Goal: Complete application form

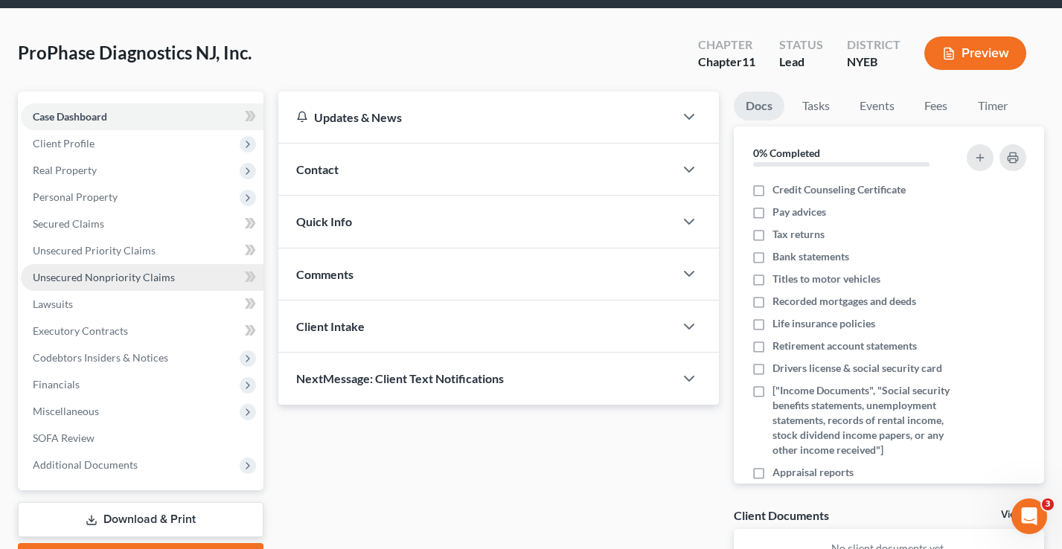
scroll to position [42, 0]
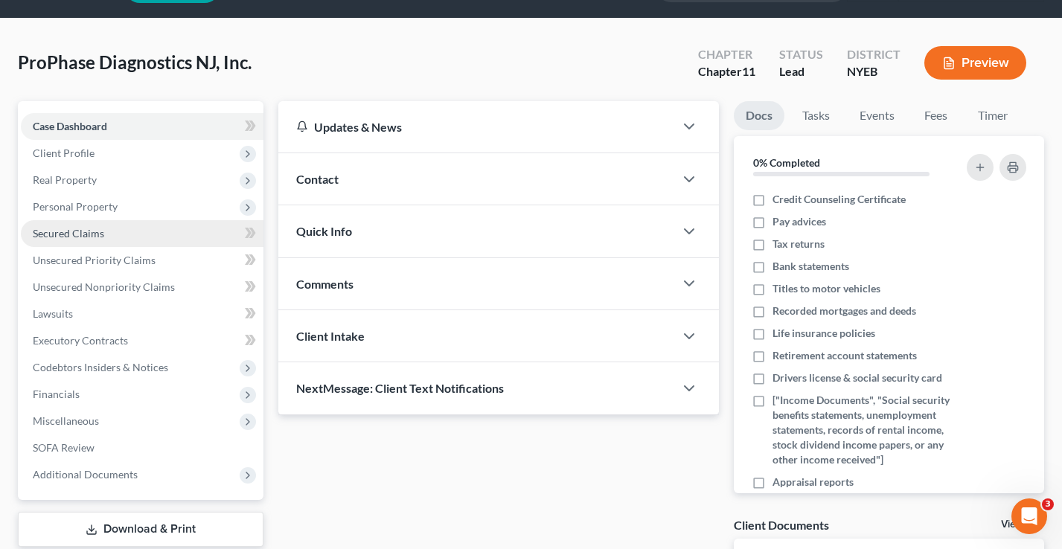
click at [91, 232] on span "Secured Claims" at bounding box center [68, 233] width 71 height 13
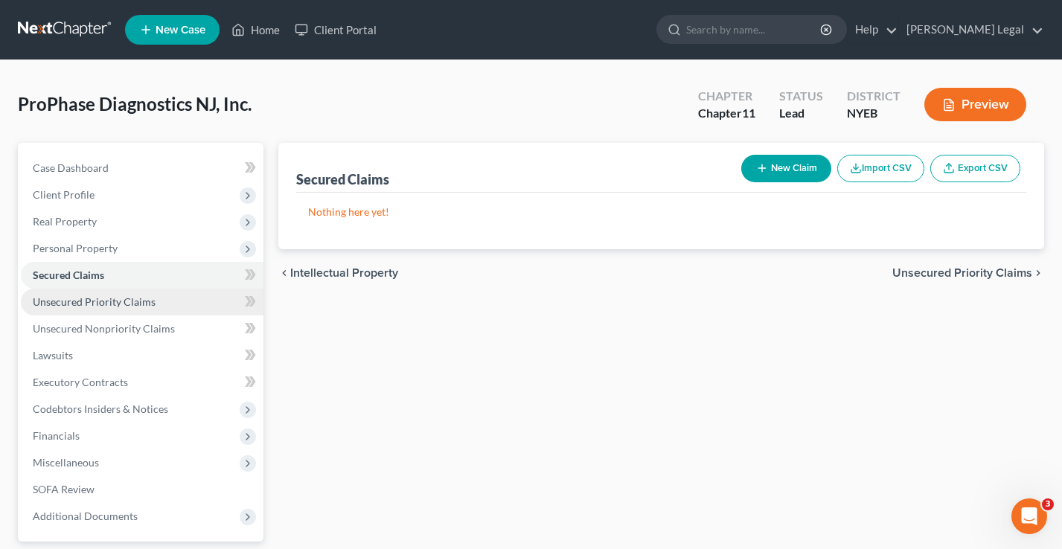
click at [100, 291] on link "Unsecured Priority Claims" at bounding box center [142, 302] width 243 height 27
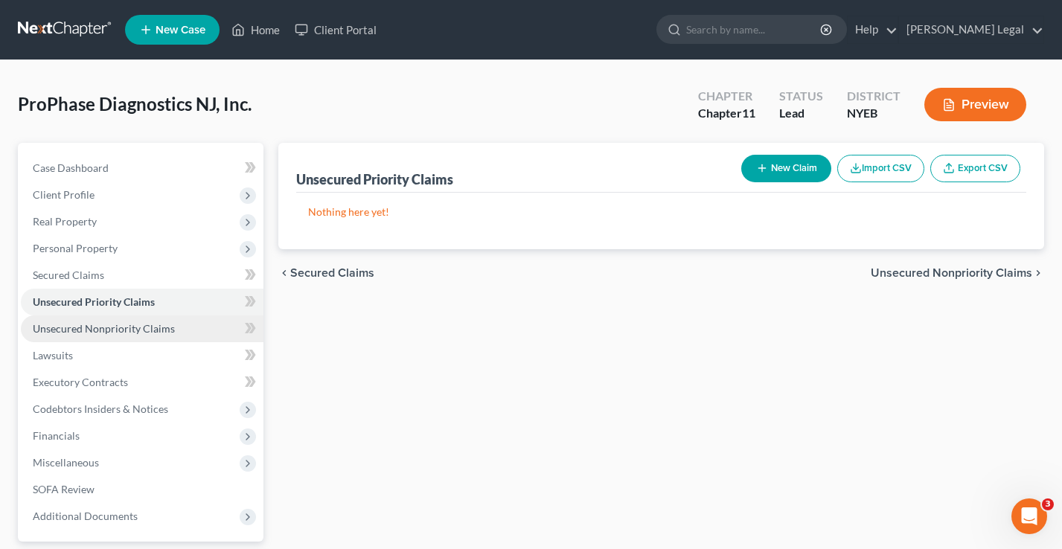
click at [100, 338] on link "Unsecured Nonpriority Claims" at bounding box center [142, 328] width 243 height 27
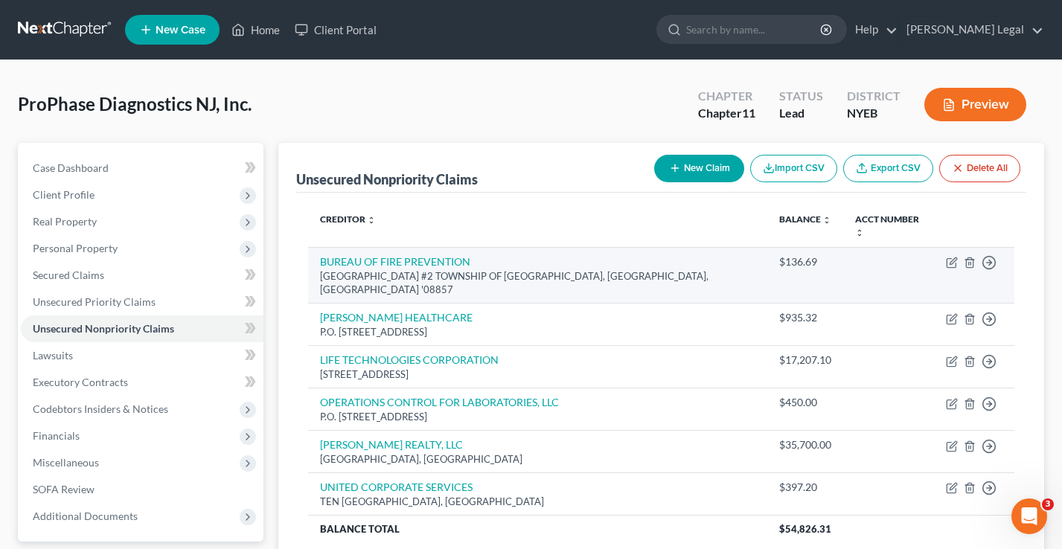
scroll to position [132, 0]
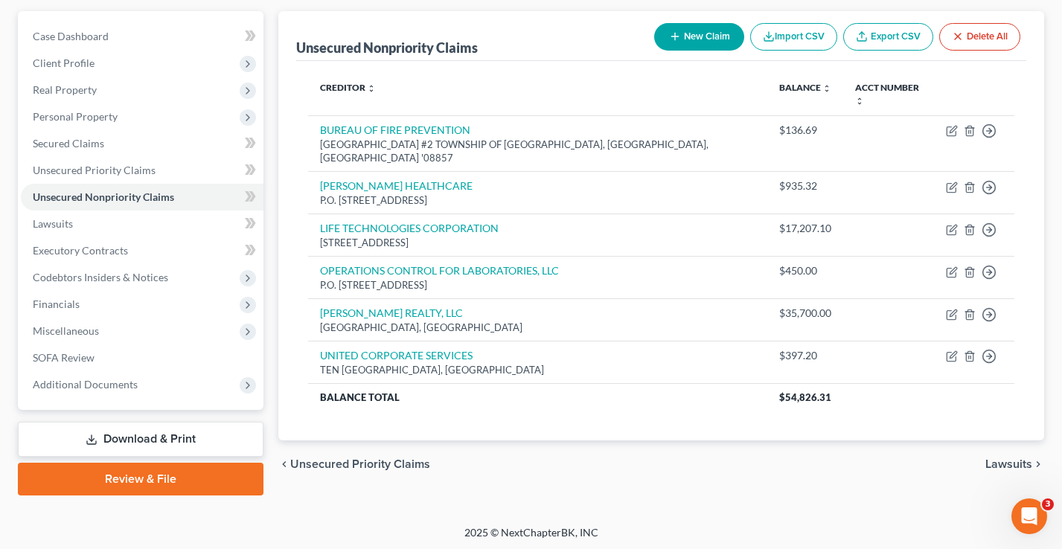
click at [165, 436] on link "Download & Print" at bounding box center [141, 439] width 246 height 35
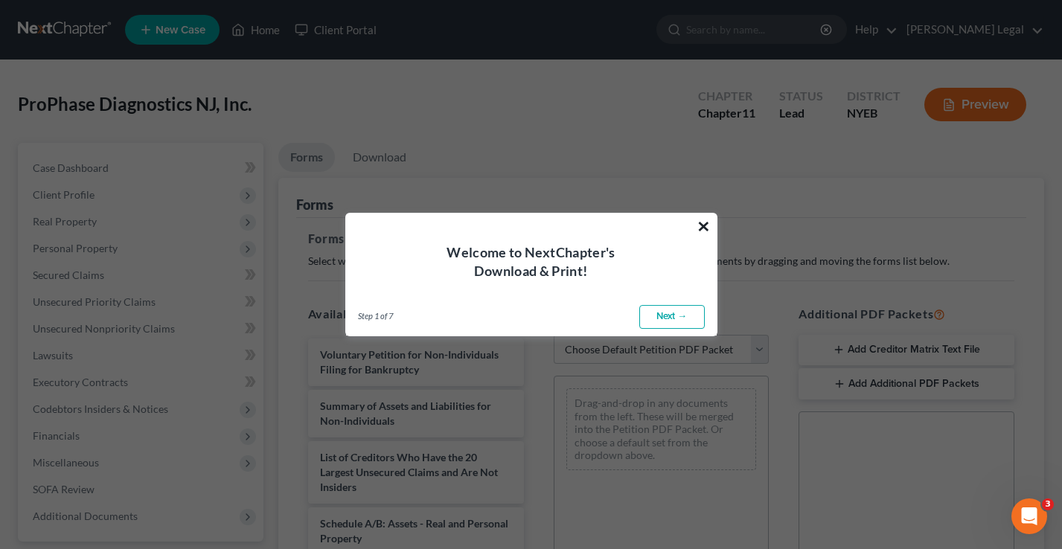
click at [703, 222] on button "×" at bounding box center [703, 226] width 14 height 24
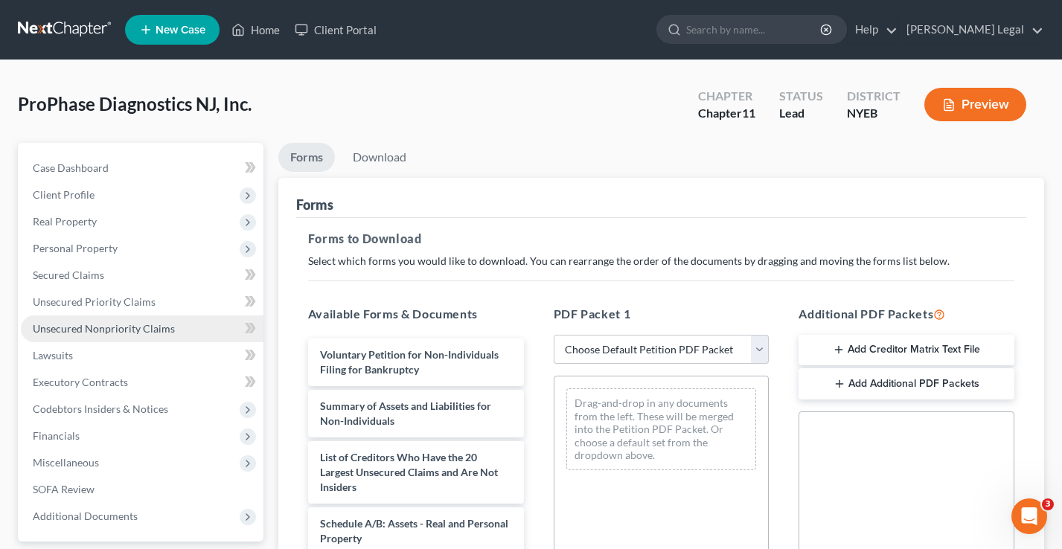
scroll to position [359, 0]
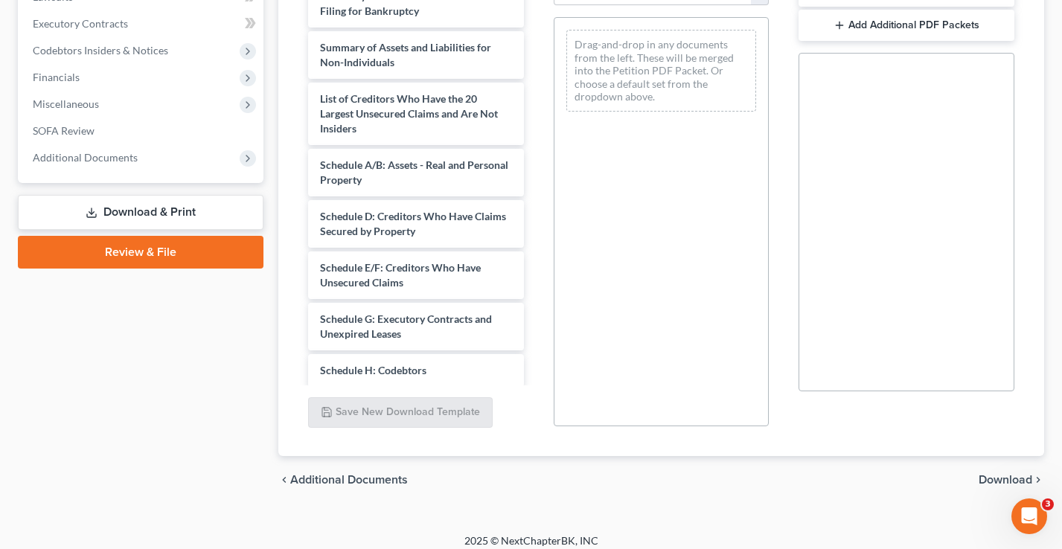
click at [140, 256] on link "Review & File" at bounding box center [141, 252] width 246 height 33
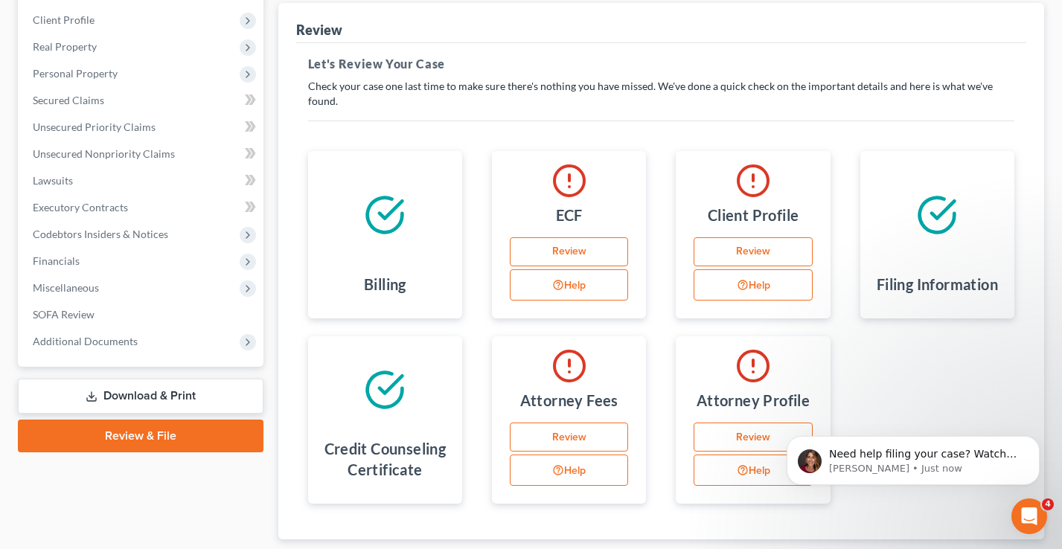
scroll to position [254, 0]
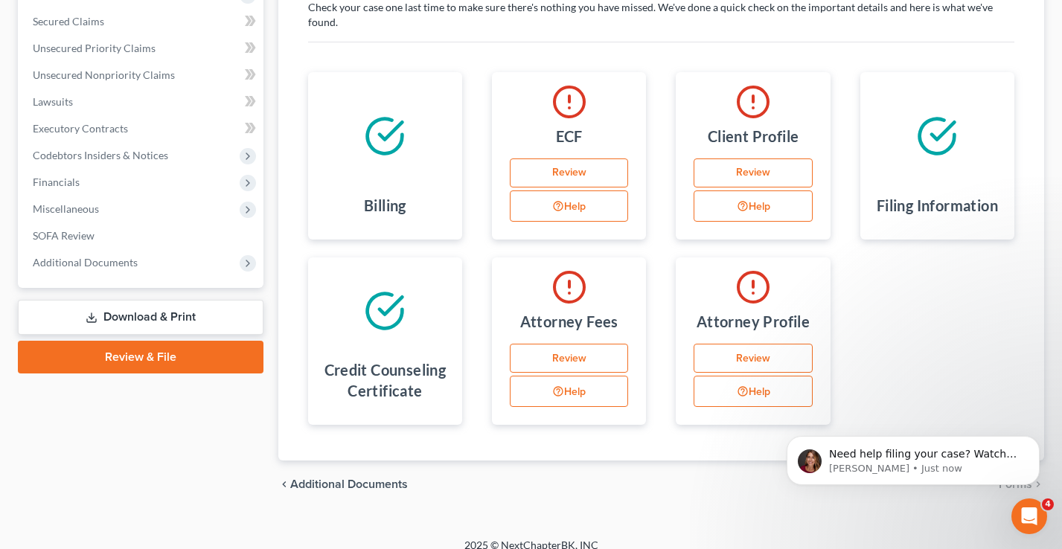
click at [144, 310] on link "Download & Print" at bounding box center [141, 317] width 246 height 35
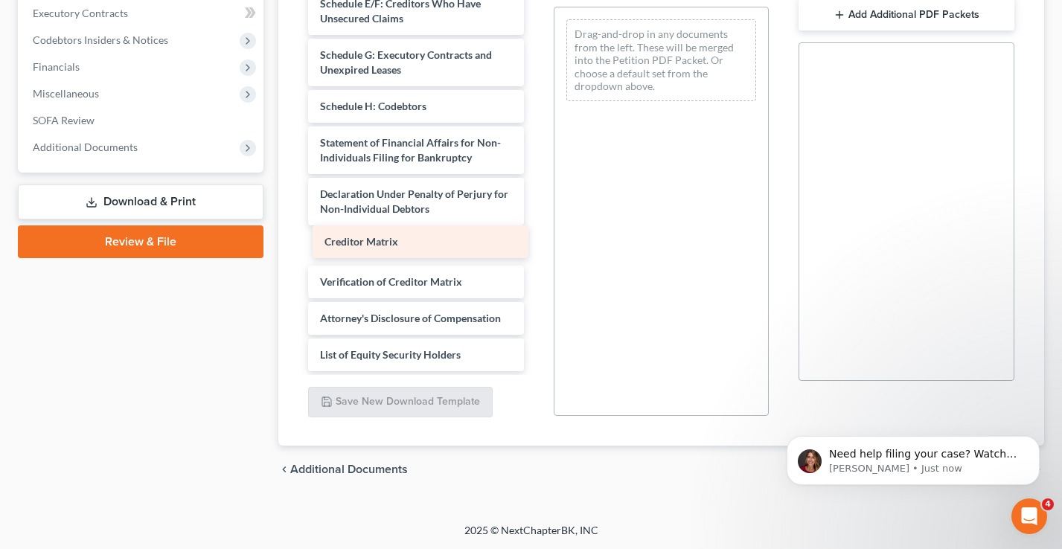
scroll to position [217, 0]
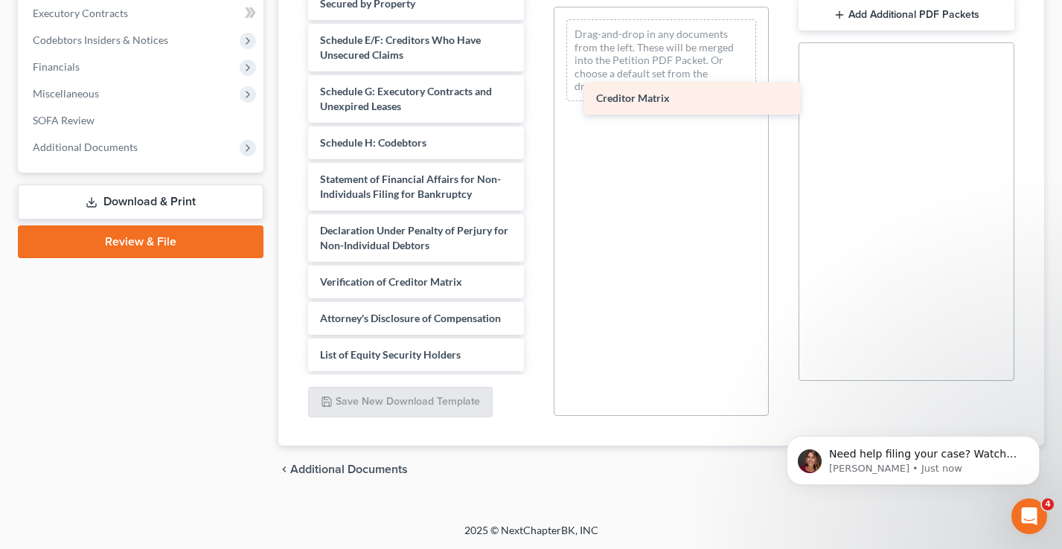
drag, startPoint x: 402, startPoint y: 241, endPoint x: 676, endPoint y: 96, distance: 309.9
click at [536, 96] on div "Creditor Matrix Voluntary Petition for Non-Individuals Filing for Bankruptcy Su…" at bounding box center [416, 61] width 240 height 619
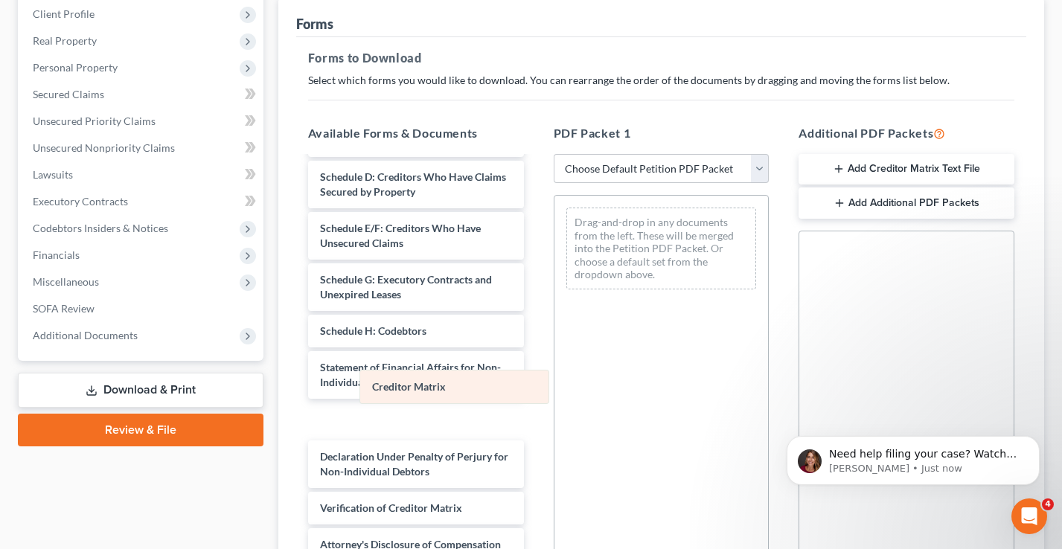
scroll to position [254, 0]
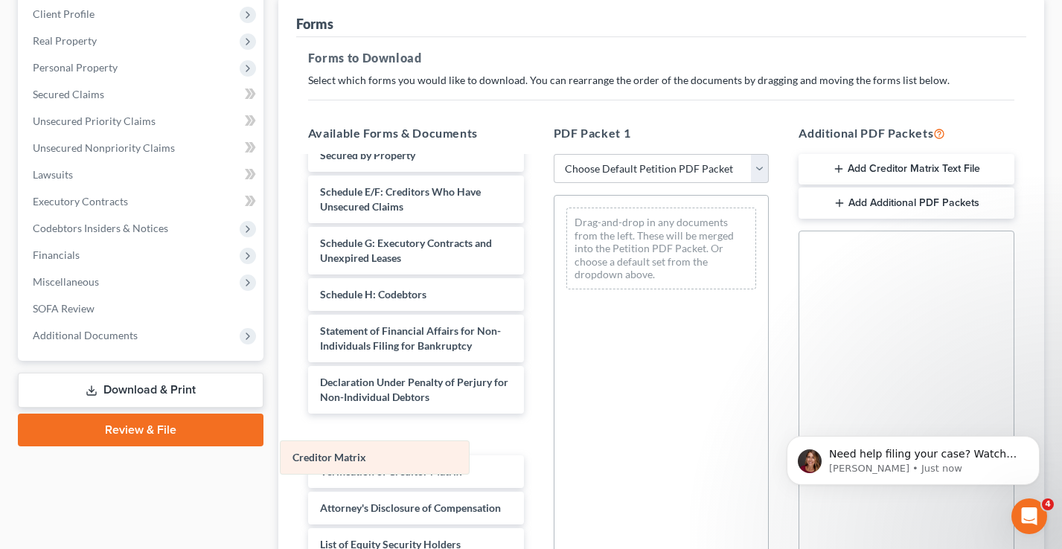
drag, startPoint x: 664, startPoint y: 227, endPoint x: 380, endPoint y: 464, distance: 369.8
click at [554, 301] on div "Creditor Matrix Creditor Matrix Drag-and-drop in any documents from the left. T…" at bounding box center [661, 249] width 214 height 106
click at [906, 162] on button "Add Creditor Matrix Text File" at bounding box center [906, 169] width 216 height 31
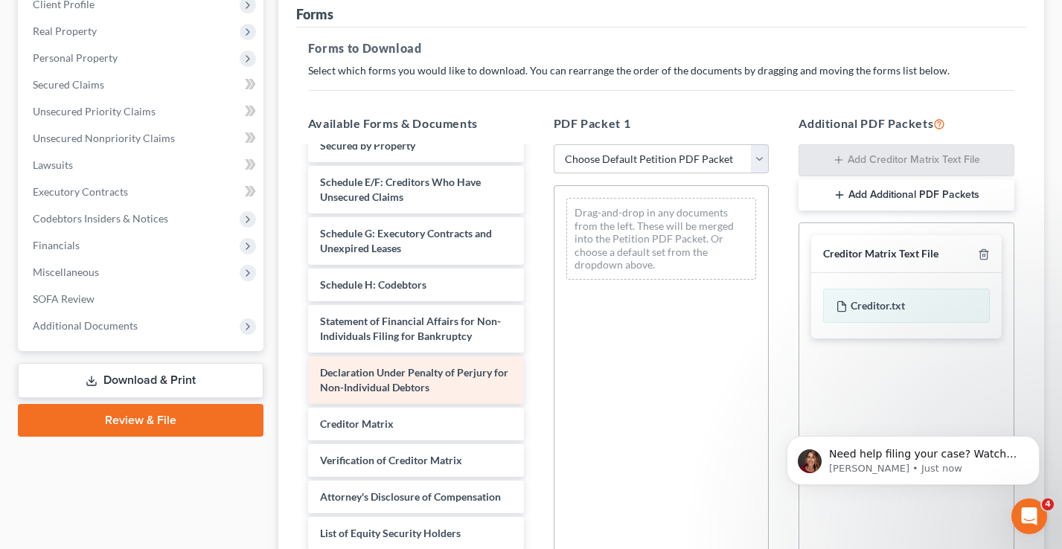
scroll to position [218, 0]
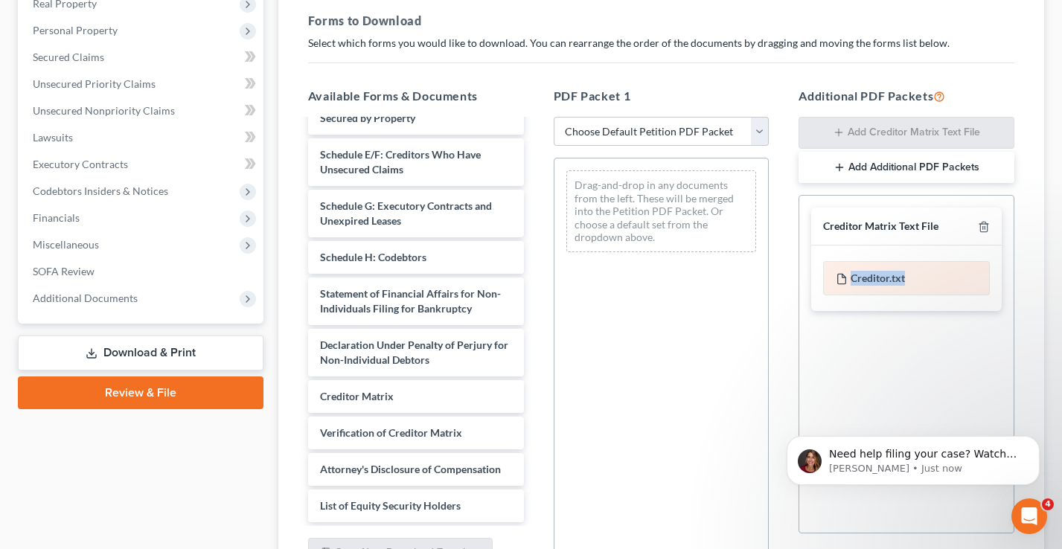
drag, startPoint x: 917, startPoint y: 275, endPoint x: 829, endPoint y: 275, distance: 88.5
click at [829, 275] on div "Creditor.txt" at bounding box center [906, 278] width 167 height 34
click at [622, 296] on div "Drag-and-drop in any documents from the left. These will be merged into the Pet…" at bounding box center [662, 362] width 216 height 409
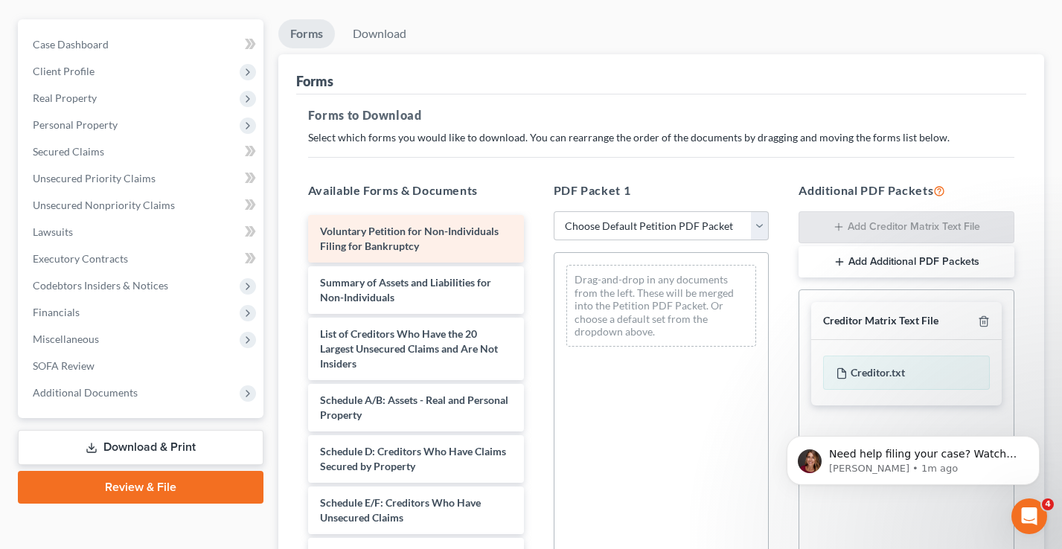
scroll to position [75, 0]
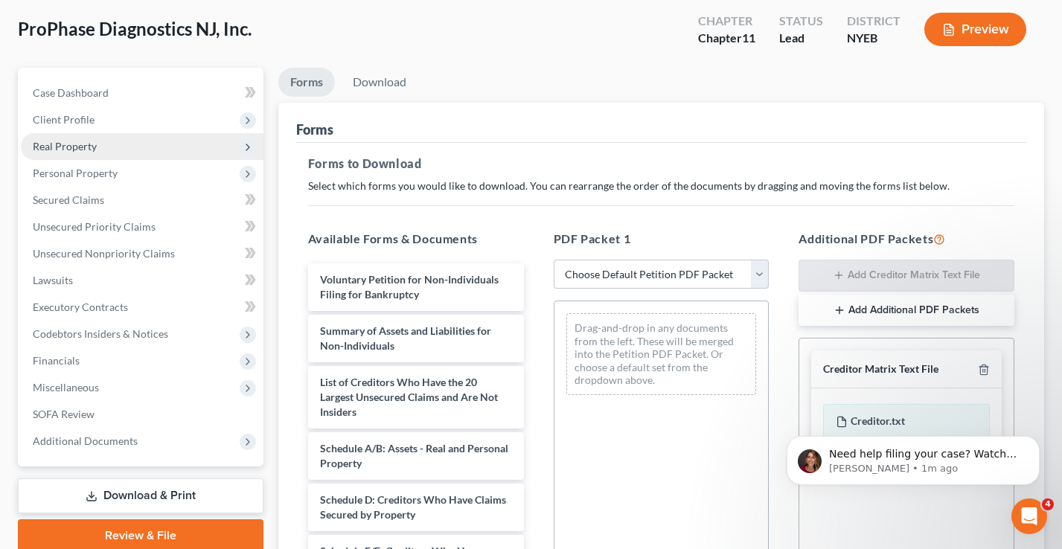
click at [87, 152] on span "Real Property" at bounding box center [142, 146] width 243 height 27
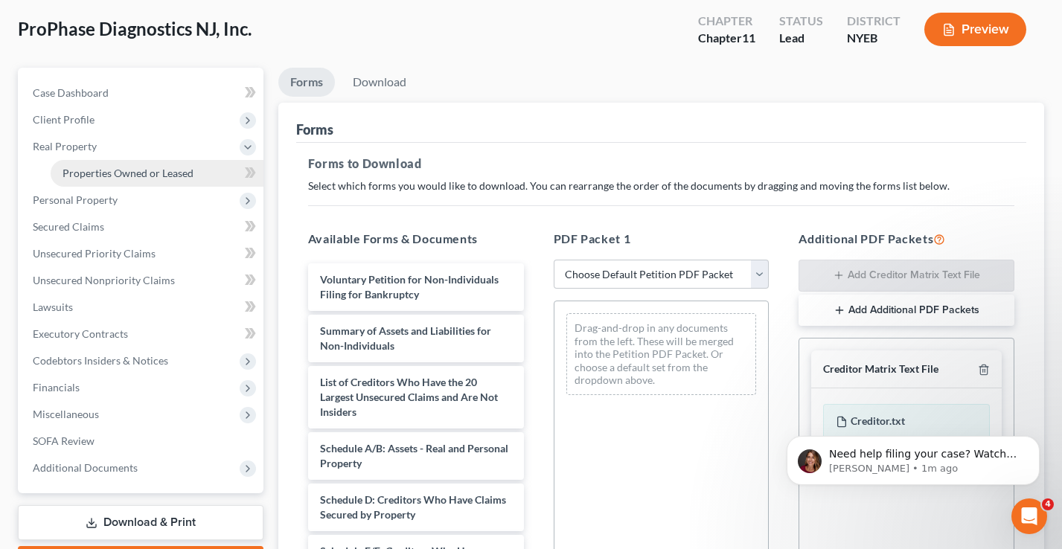
click at [98, 167] on span "Properties Owned or Leased" at bounding box center [127, 173] width 131 height 13
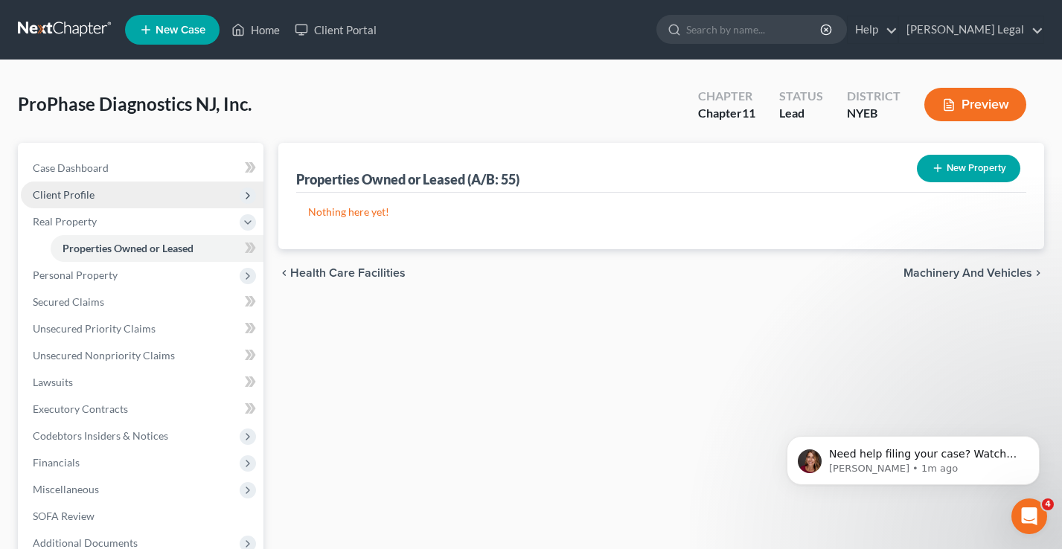
click at [72, 199] on span "Client Profile" at bounding box center [64, 194] width 62 height 13
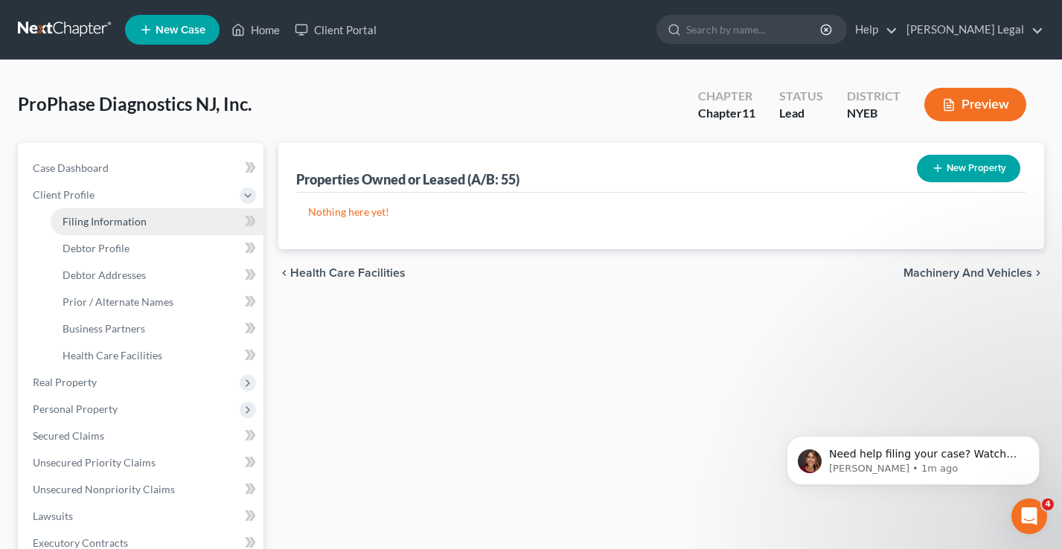
click at [91, 219] on span "Filing Information" at bounding box center [104, 221] width 84 height 13
select select "2"
select select "1"
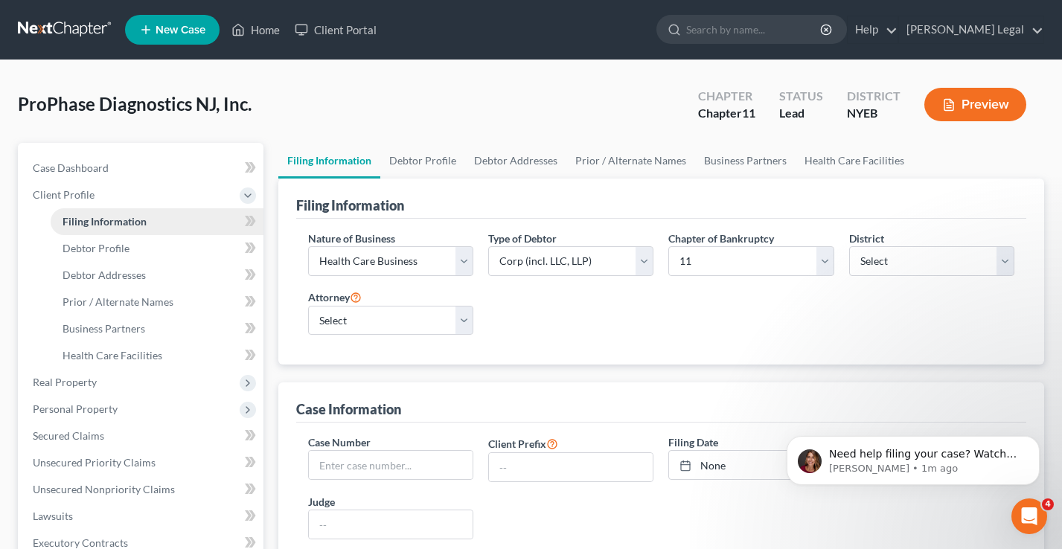
click at [101, 222] on span "Filing Information" at bounding box center [104, 221] width 84 height 13
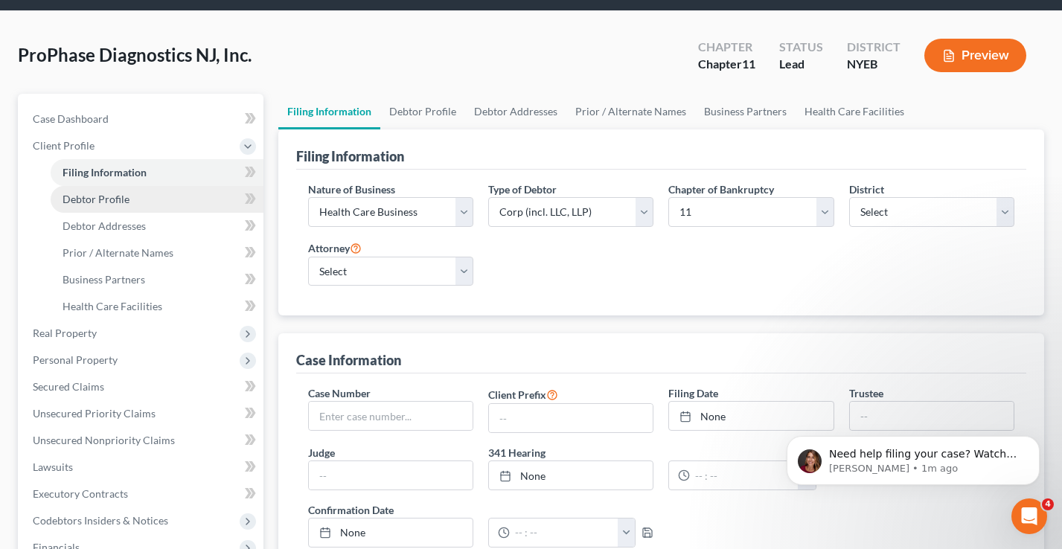
click at [112, 193] on span "Debtor Profile" at bounding box center [95, 199] width 67 height 13
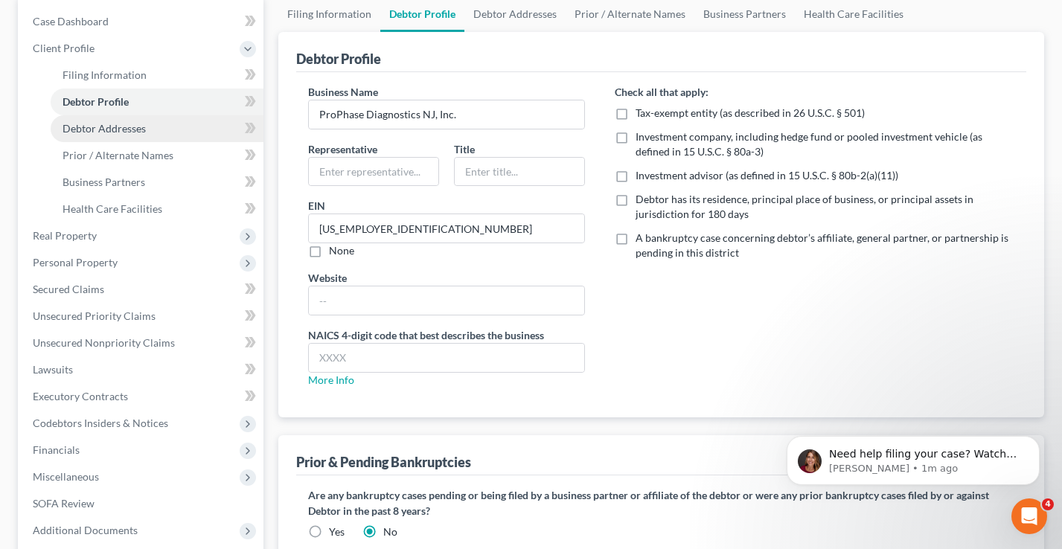
scroll to position [159, 0]
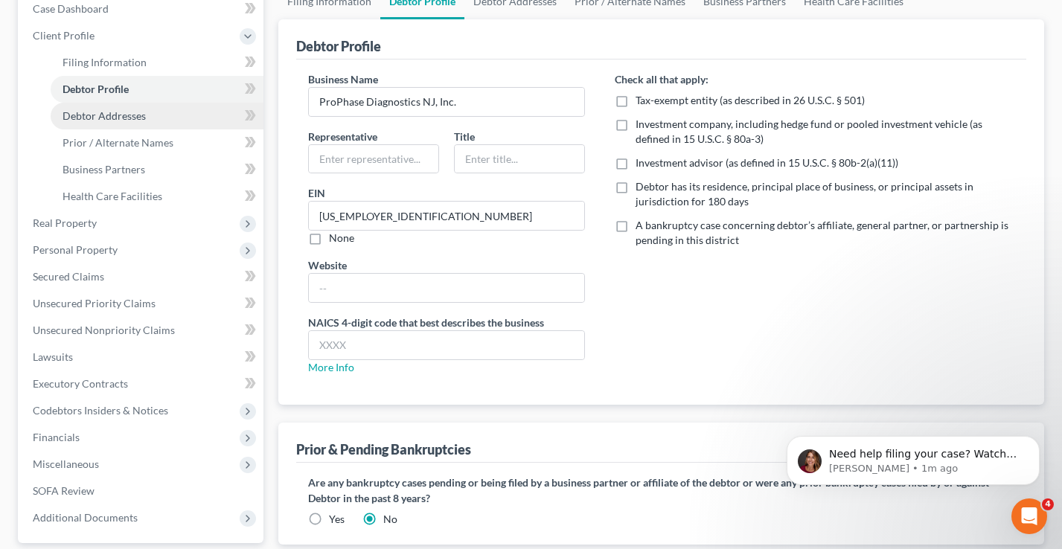
click at [122, 112] on span "Debtor Addresses" at bounding box center [103, 115] width 83 height 13
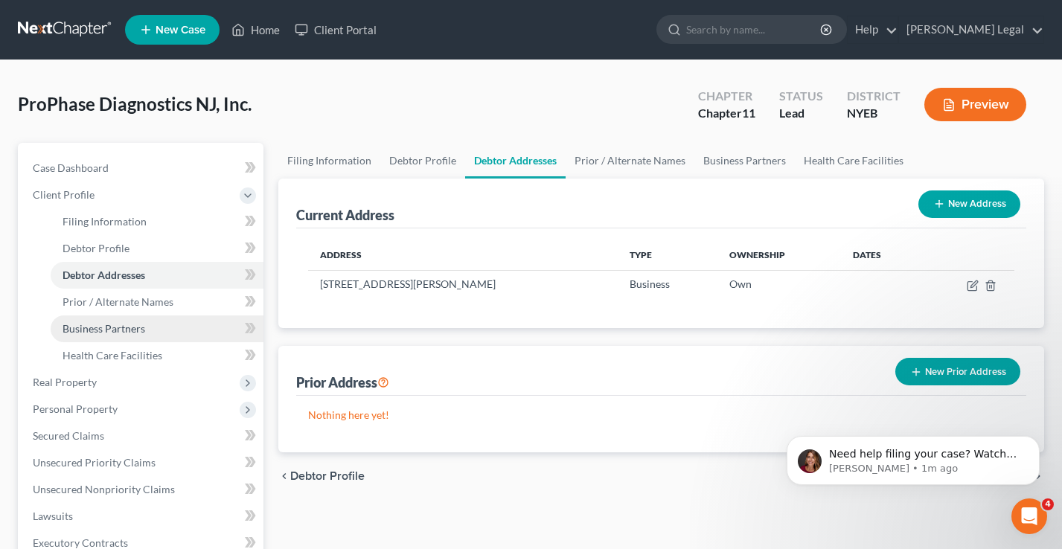
click at [121, 325] on span "Business Partners" at bounding box center [103, 328] width 83 height 13
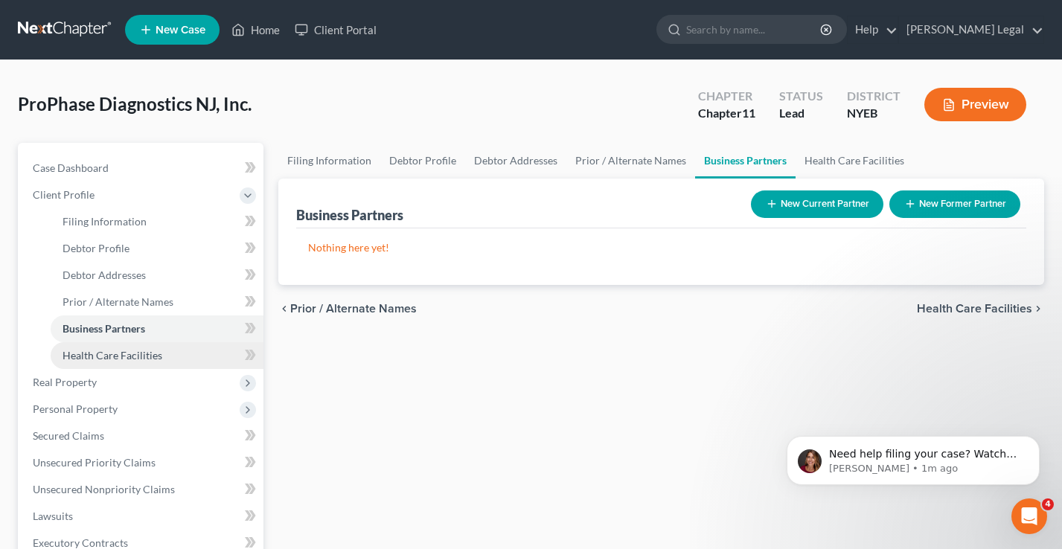
click at [121, 358] on span "Health Care Facilities" at bounding box center [112, 355] width 100 height 13
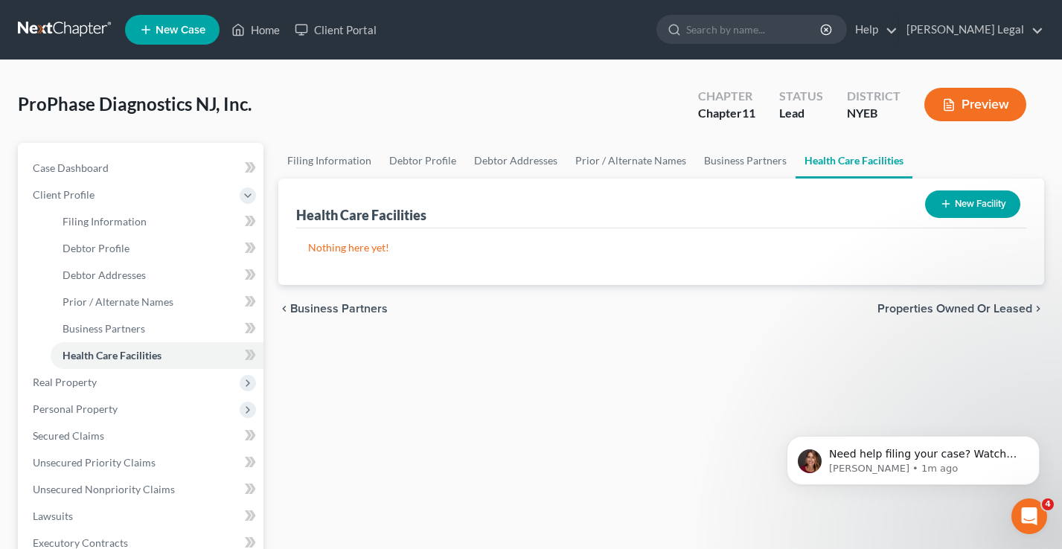
click at [964, 92] on button "Preview" at bounding box center [975, 104] width 102 height 33
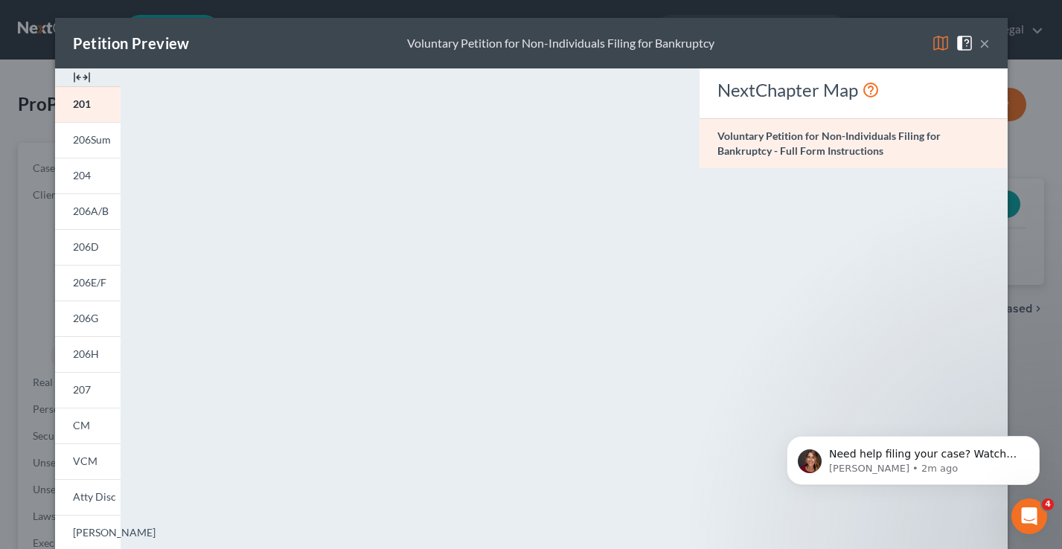
click at [985, 45] on button "×" at bounding box center [984, 43] width 10 height 18
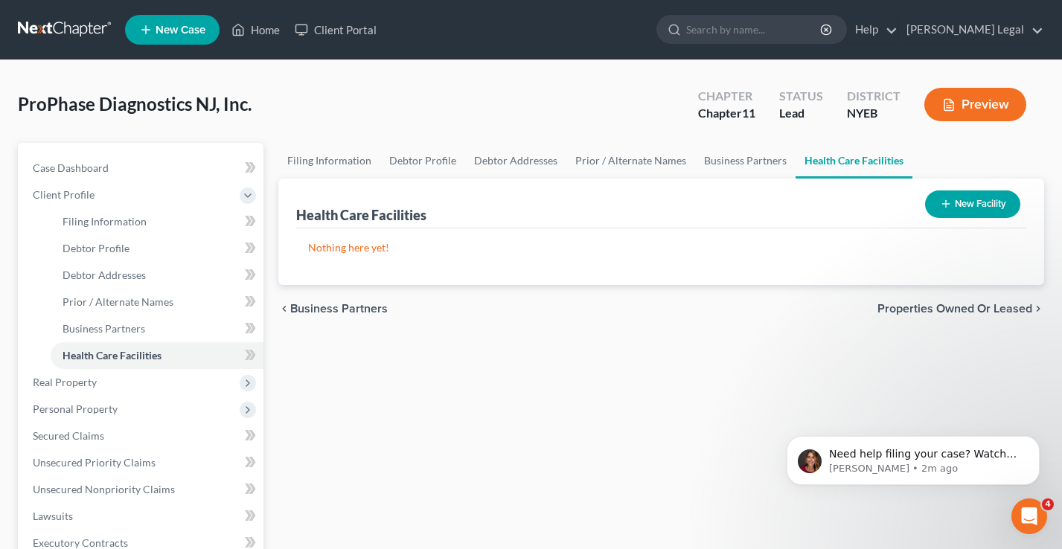
click at [996, 191] on button "New Facility" at bounding box center [972, 204] width 95 height 28
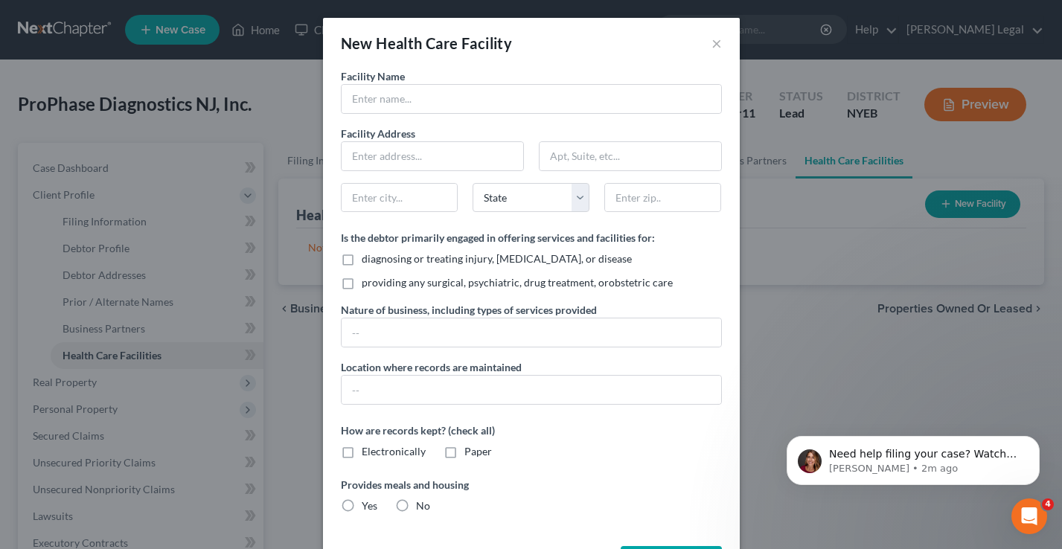
scroll to position [57, 0]
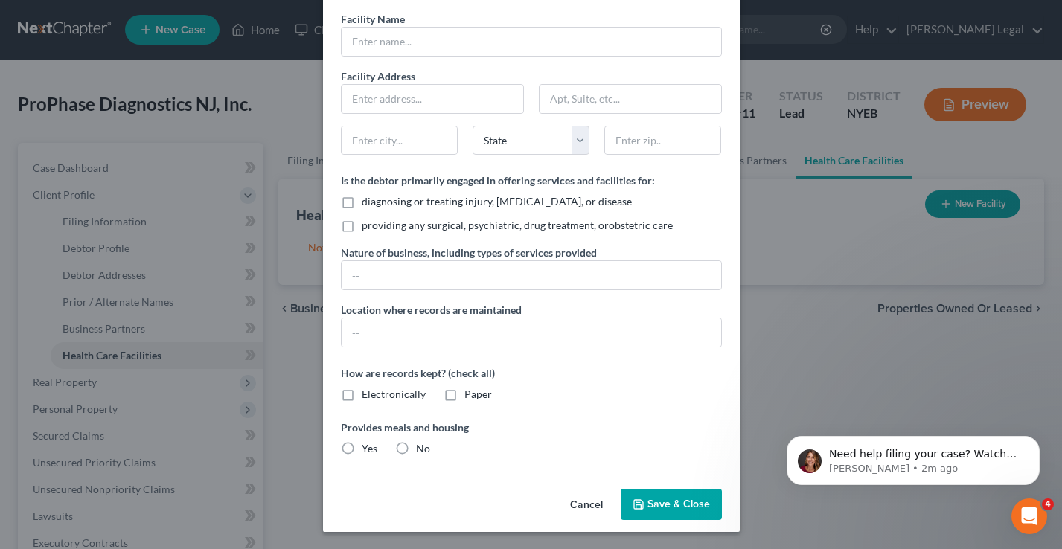
click at [585, 500] on button "Cancel" at bounding box center [586, 505] width 57 height 30
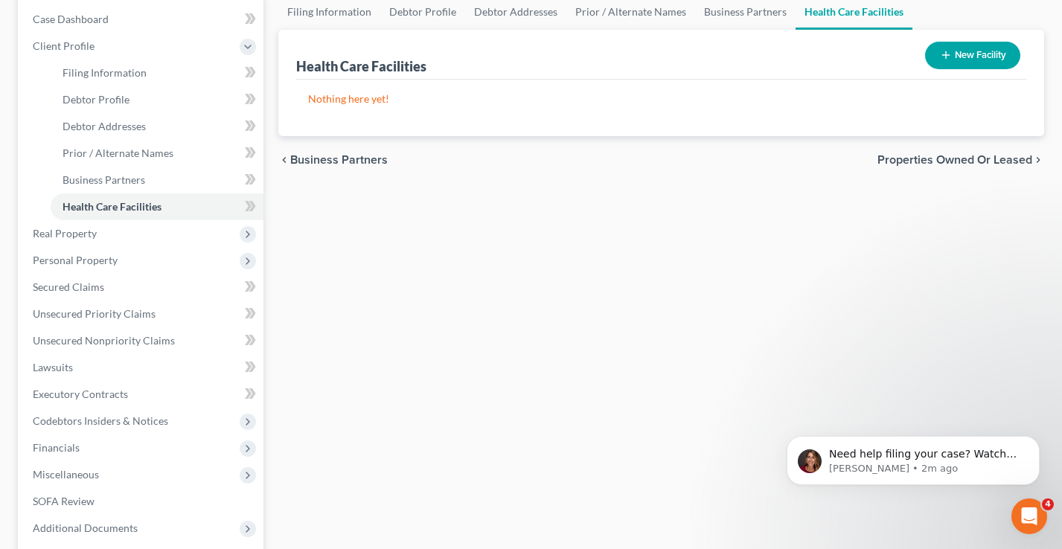
scroll to position [234, 0]
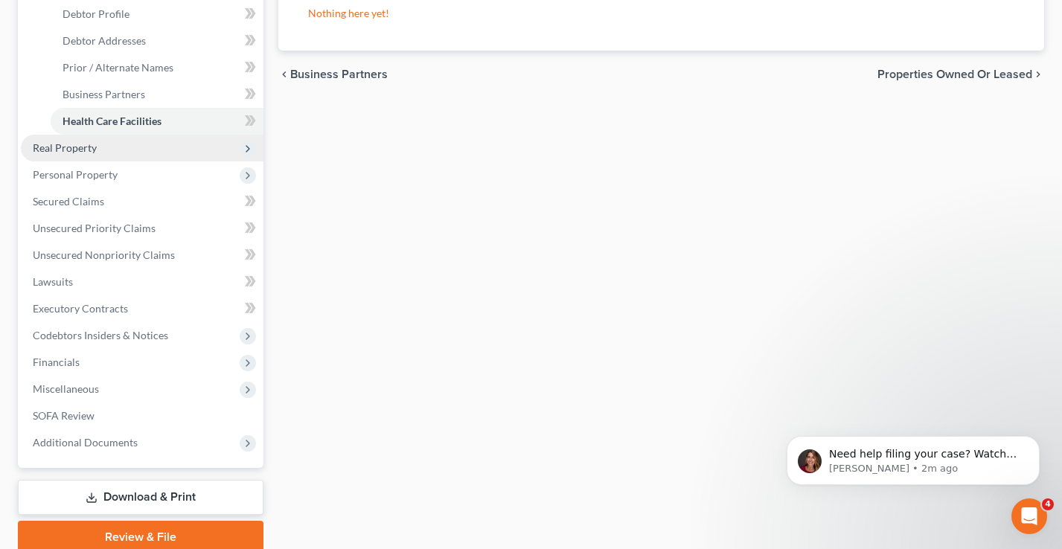
click at [86, 150] on span "Real Property" at bounding box center [65, 147] width 64 height 13
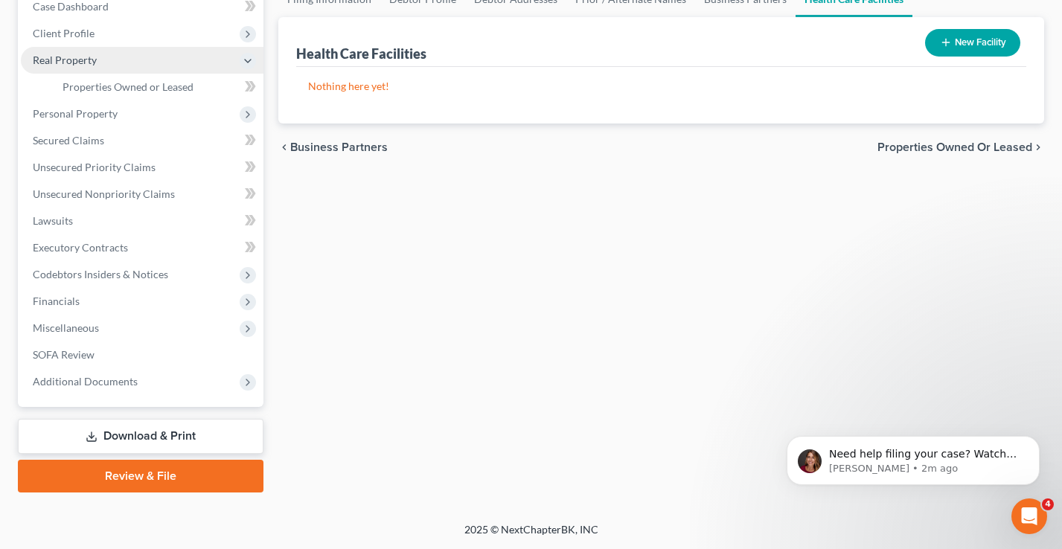
scroll to position [160, 0]
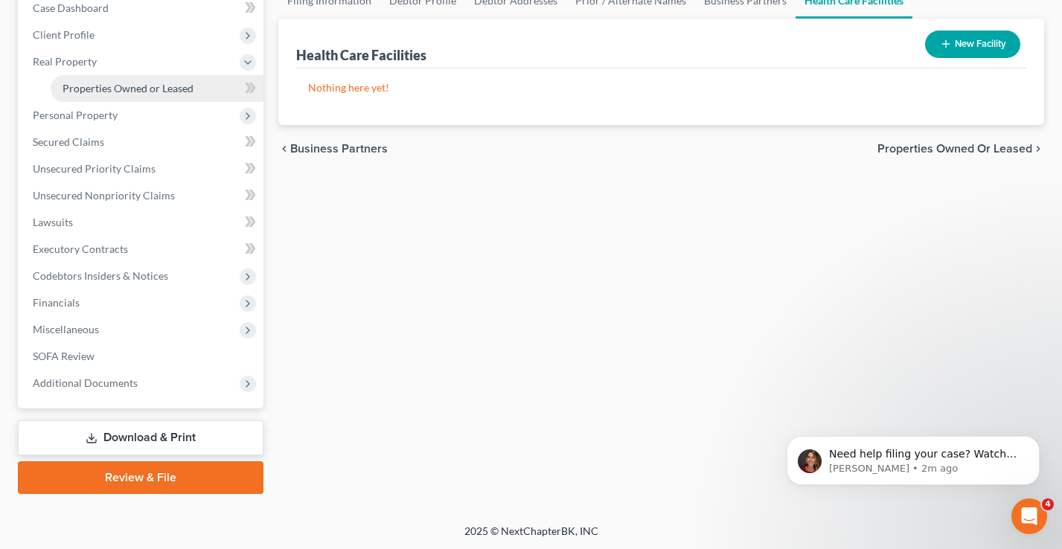
click at [112, 97] on link "Properties Owned or Leased" at bounding box center [157, 88] width 213 height 27
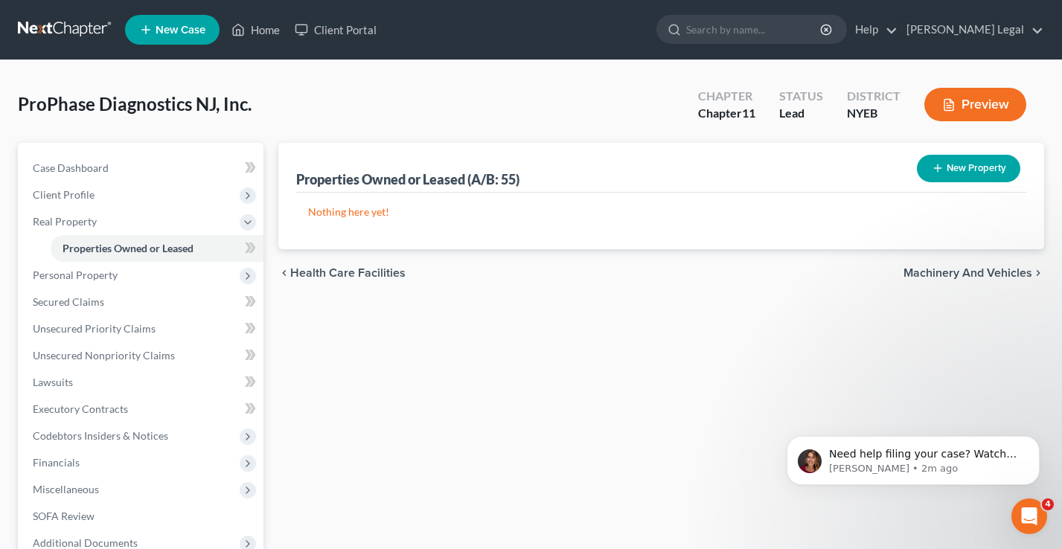
click at [971, 167] on button "New Property" at bounding box center [968, 169] width 103 height 28
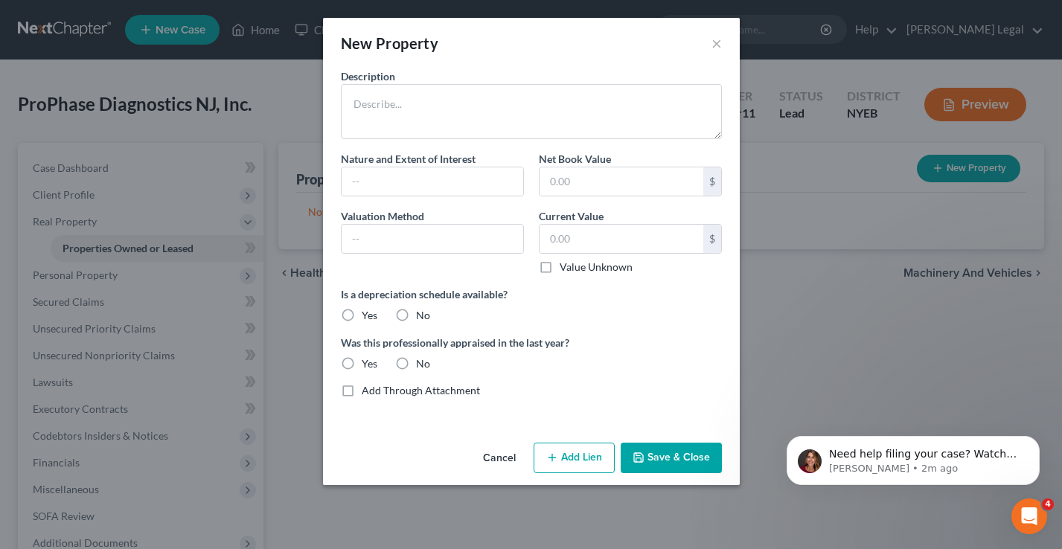
click at [499, 460] on button "Cancel" at bounding box center [499, 459] width 57 height 30
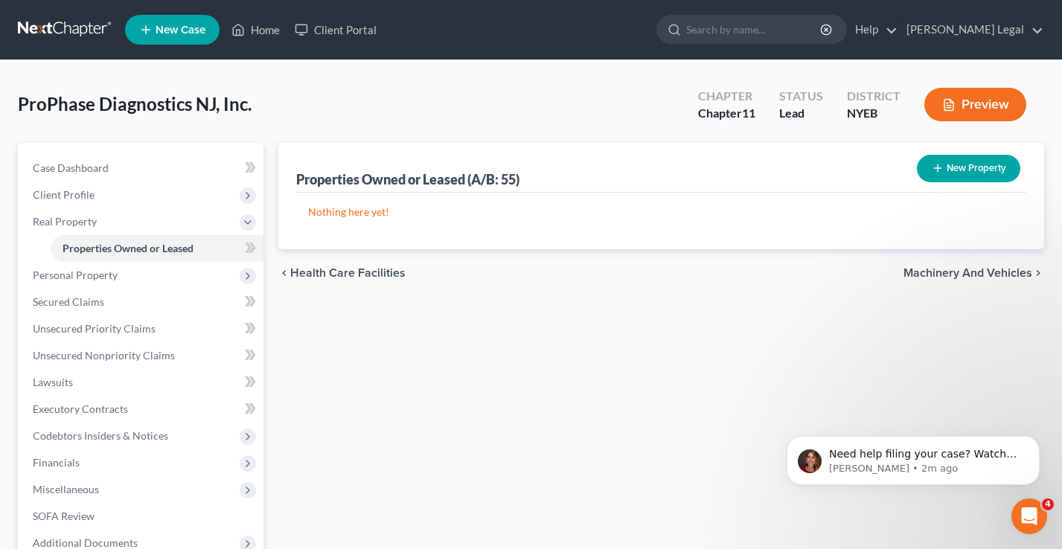
click at [944, 102] on icon "button" at bounding box center [948, 105] width 9 height 11
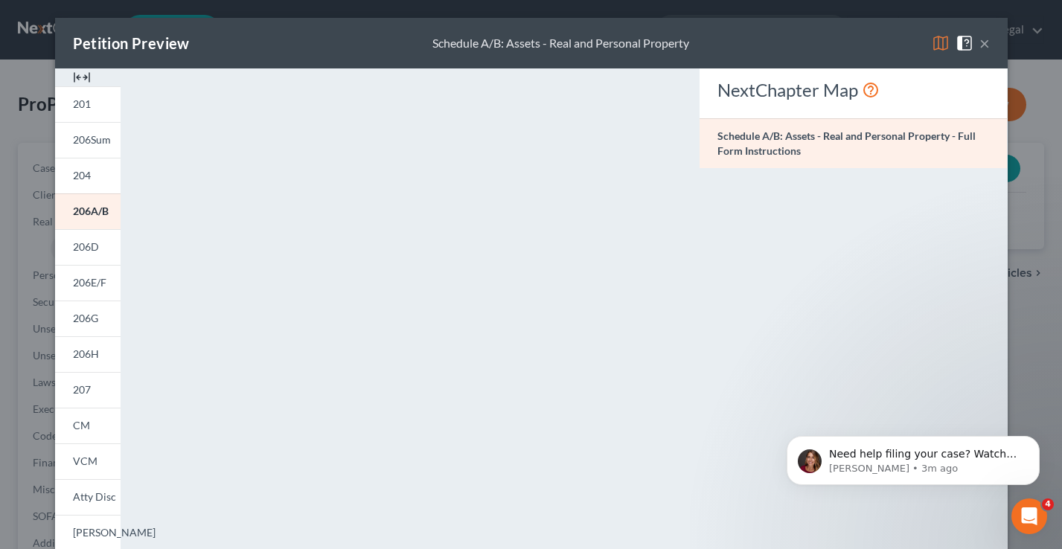
click at [983, 43] on button "×" at bounding box center [984, 43] width 10 height 18
